Goal: Transaction & Acquisition: Book appointment/travel/reservation

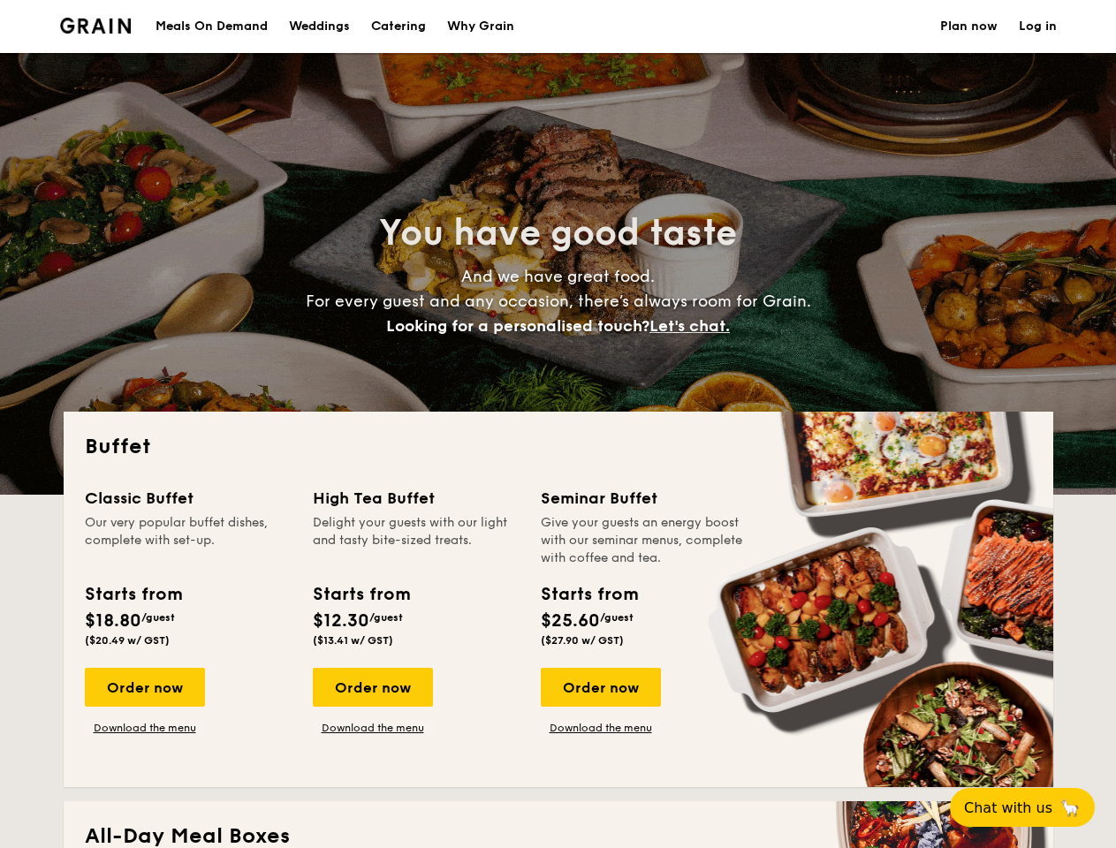
select select
click at [558, 424] on div "Buffet Classic Buffet Our very popular buffet dishes, complete with set-up. Sta…" at bounding box center [559, 600] width 990 height 376
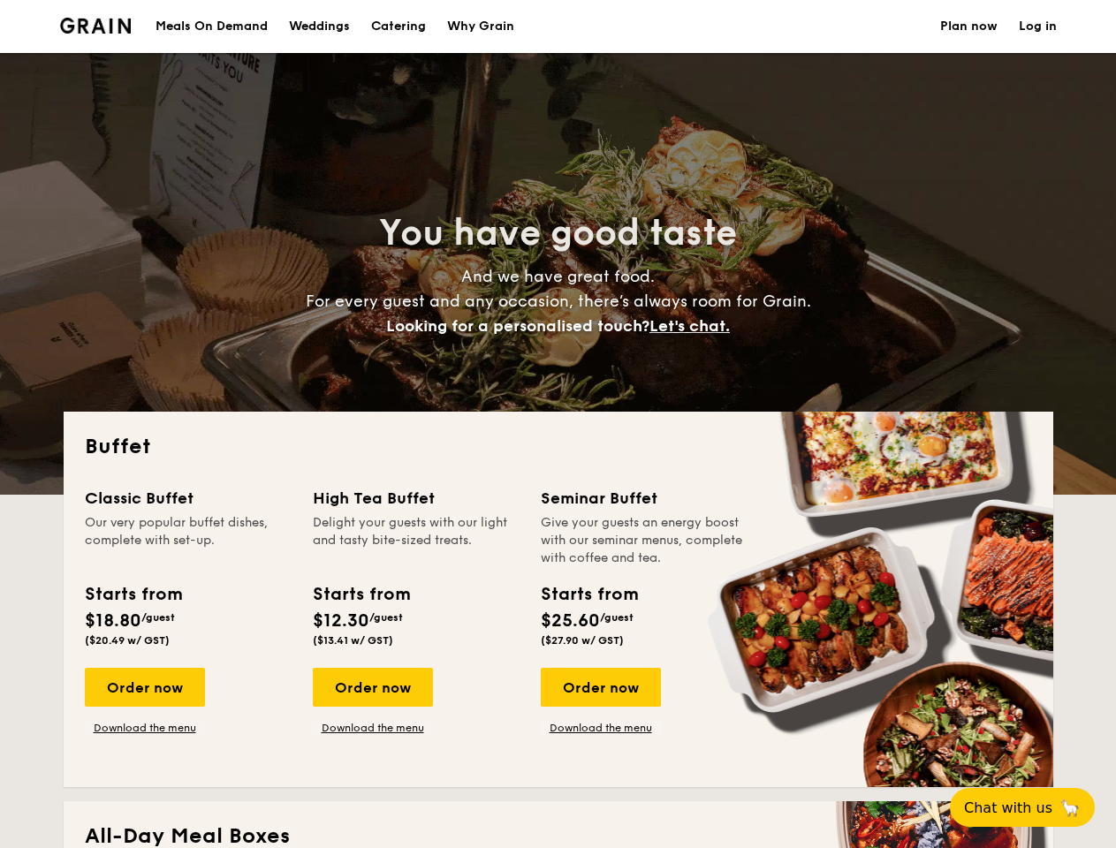
click at [1037, 27] on link "Log in" at bounding box center [1038, 26] width 38 height 53
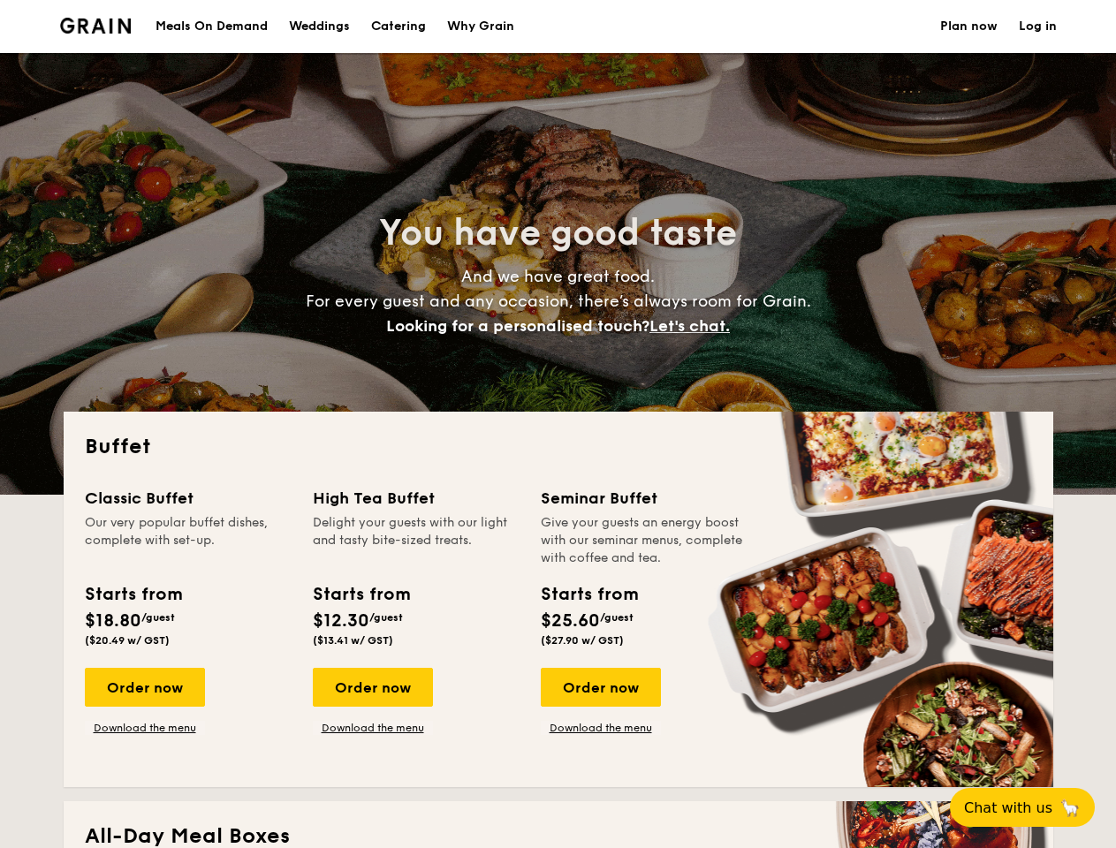
click at [695, 326] on span "Let's chat." at bounding box center [690, 325] width 80 height 19
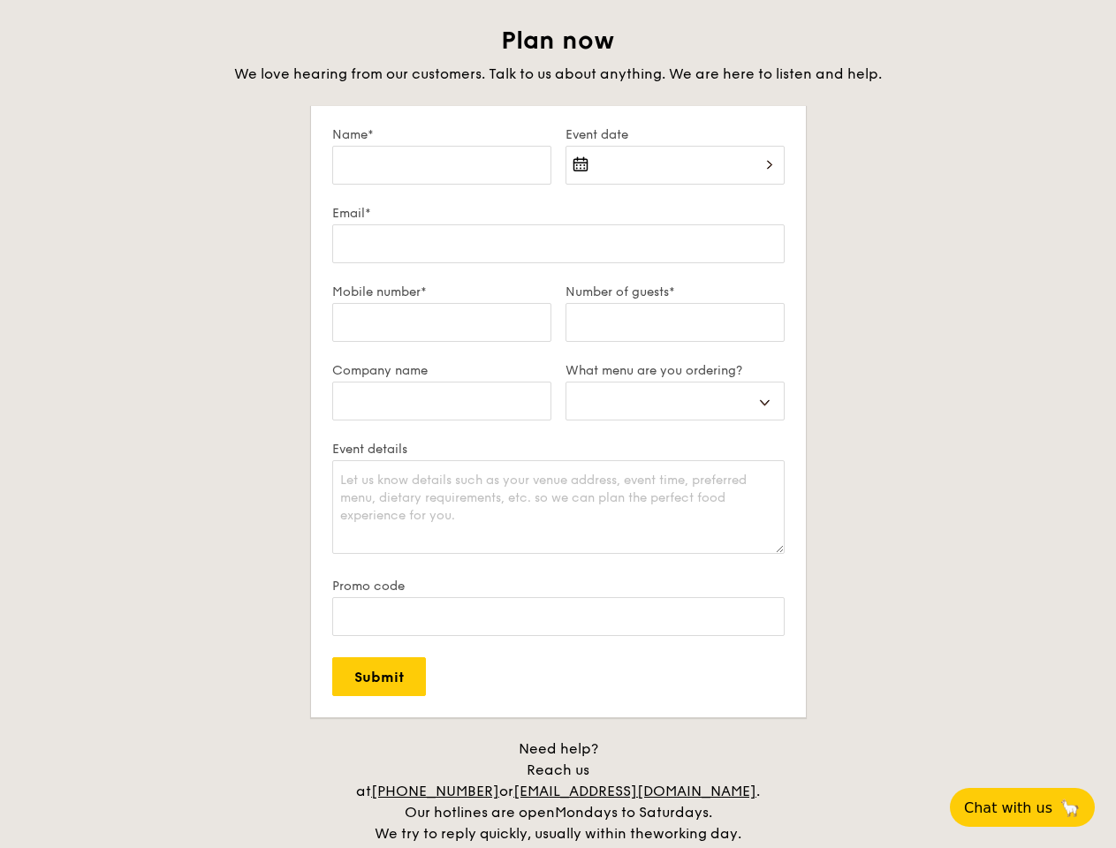
click at [1032, 808] on span "Chat with us" at bounding box center [1008, 808] width 88 height 17
